Goal: Task Accomplishment & Management: Manage account settings

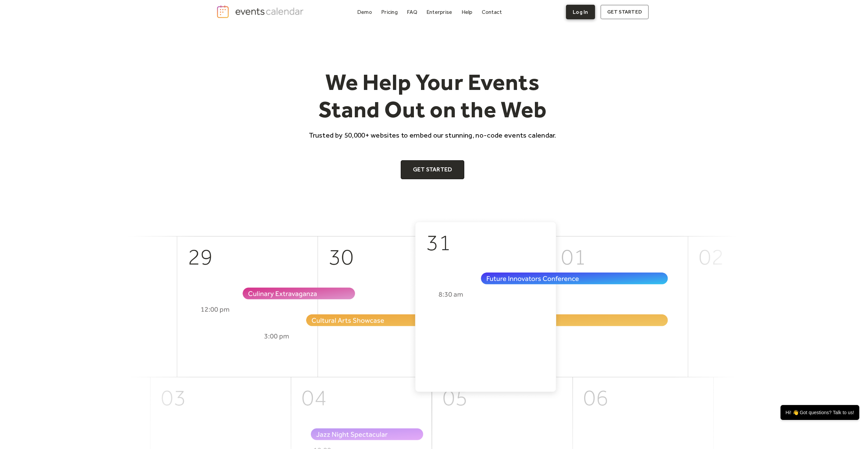
click at [571, 12] on link "Log In" at bounding box center [580, 12] width 29 height 15
